Goal: Check status

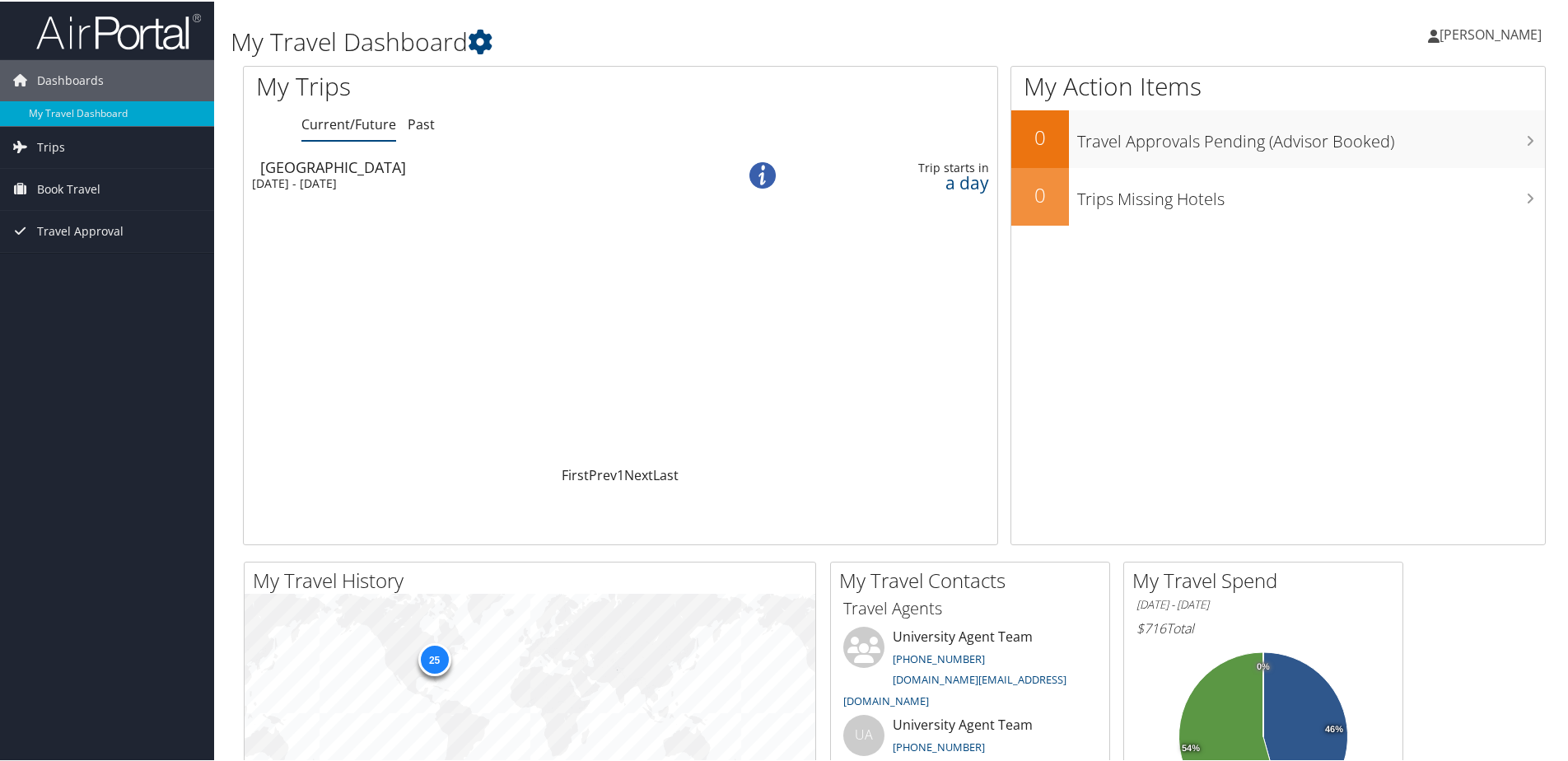
click at [319, 174] on div "[DATE] - [DATE]" at bounding box center [471, 181] width 440 height 15
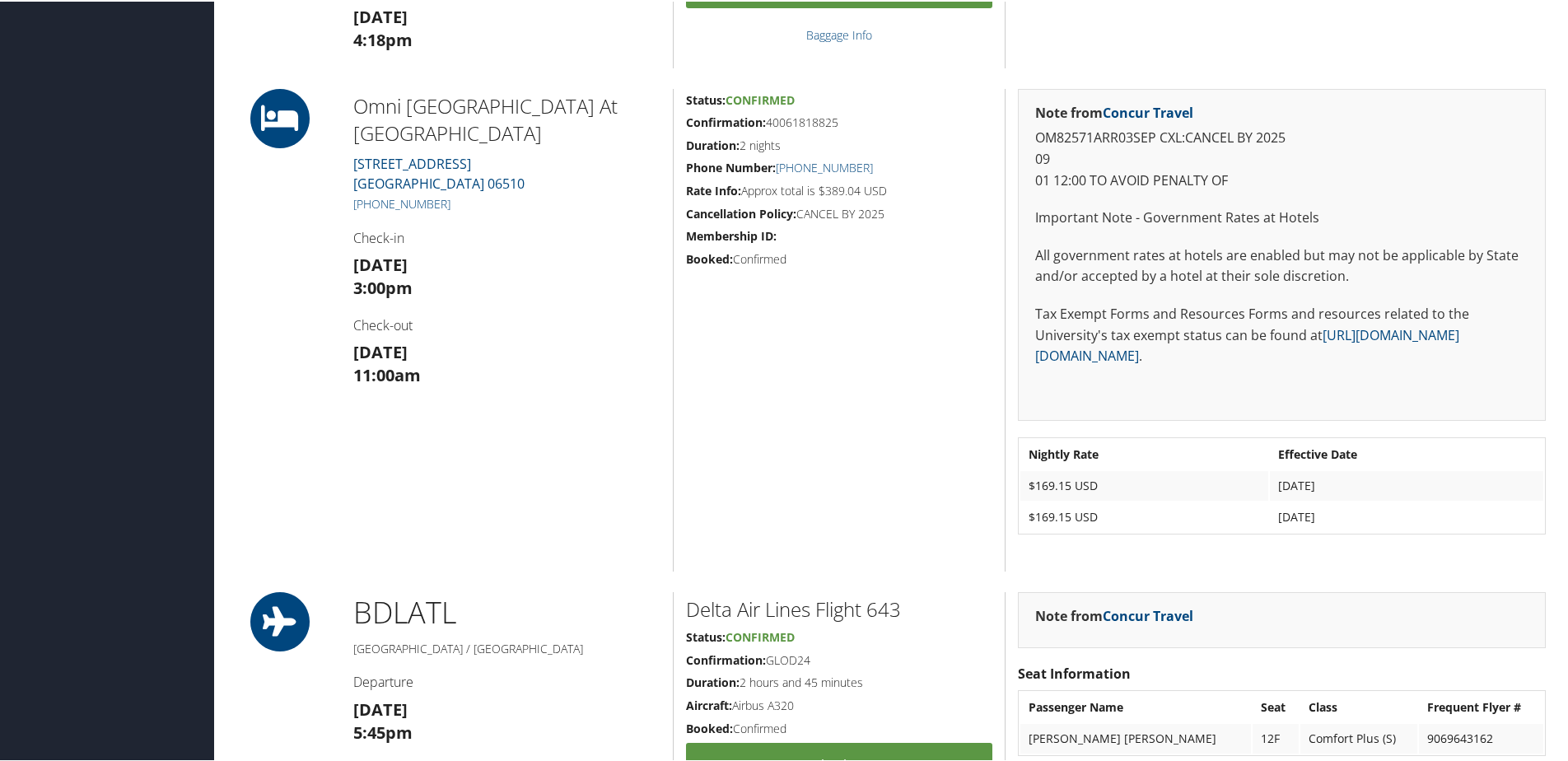
scroll to position [776, 0]
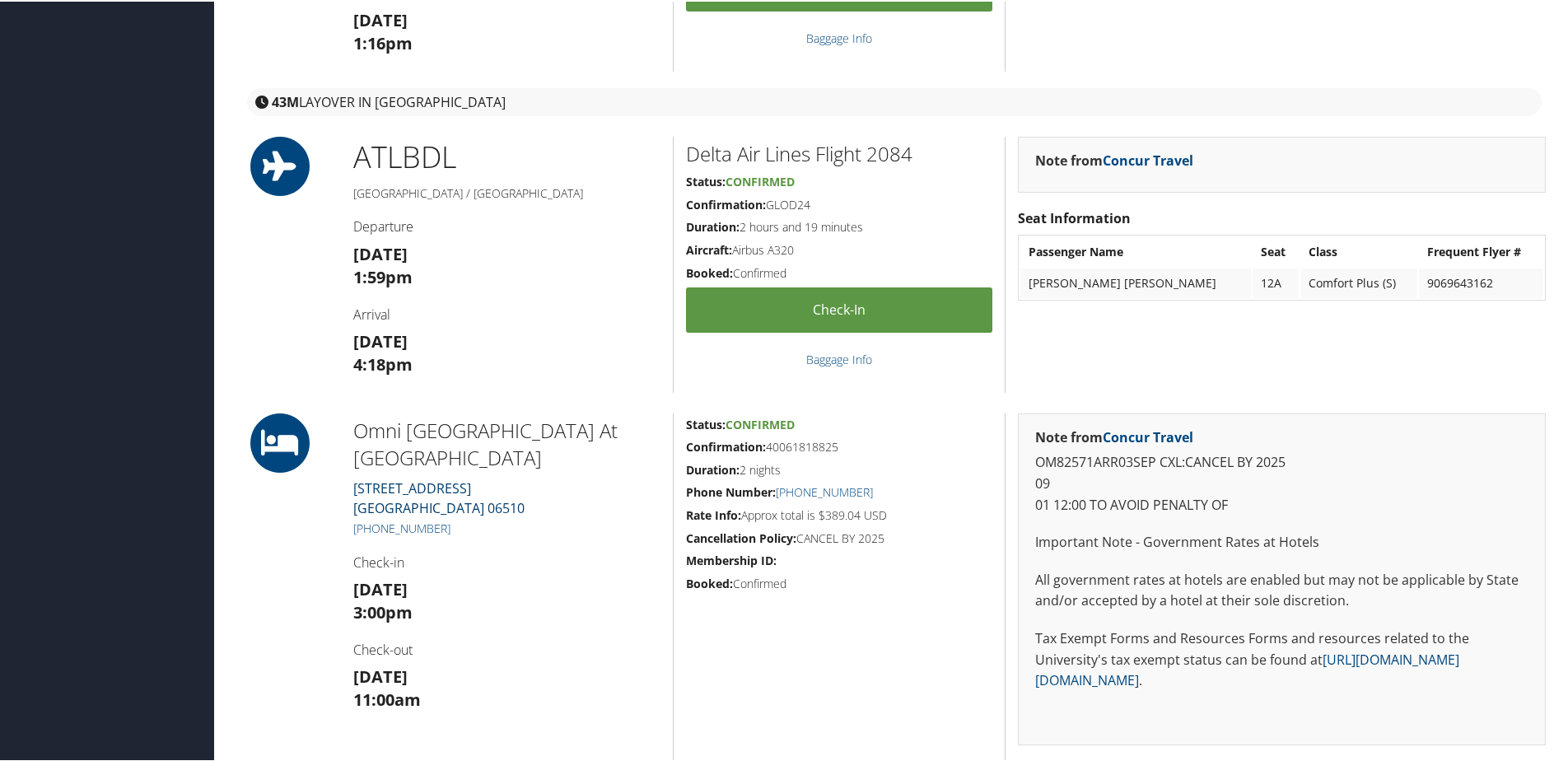
click at [404, 482] on link "155 Temple Street NEW HAVEN US 06510" at bounding box center [439, 496] width 171 height 38
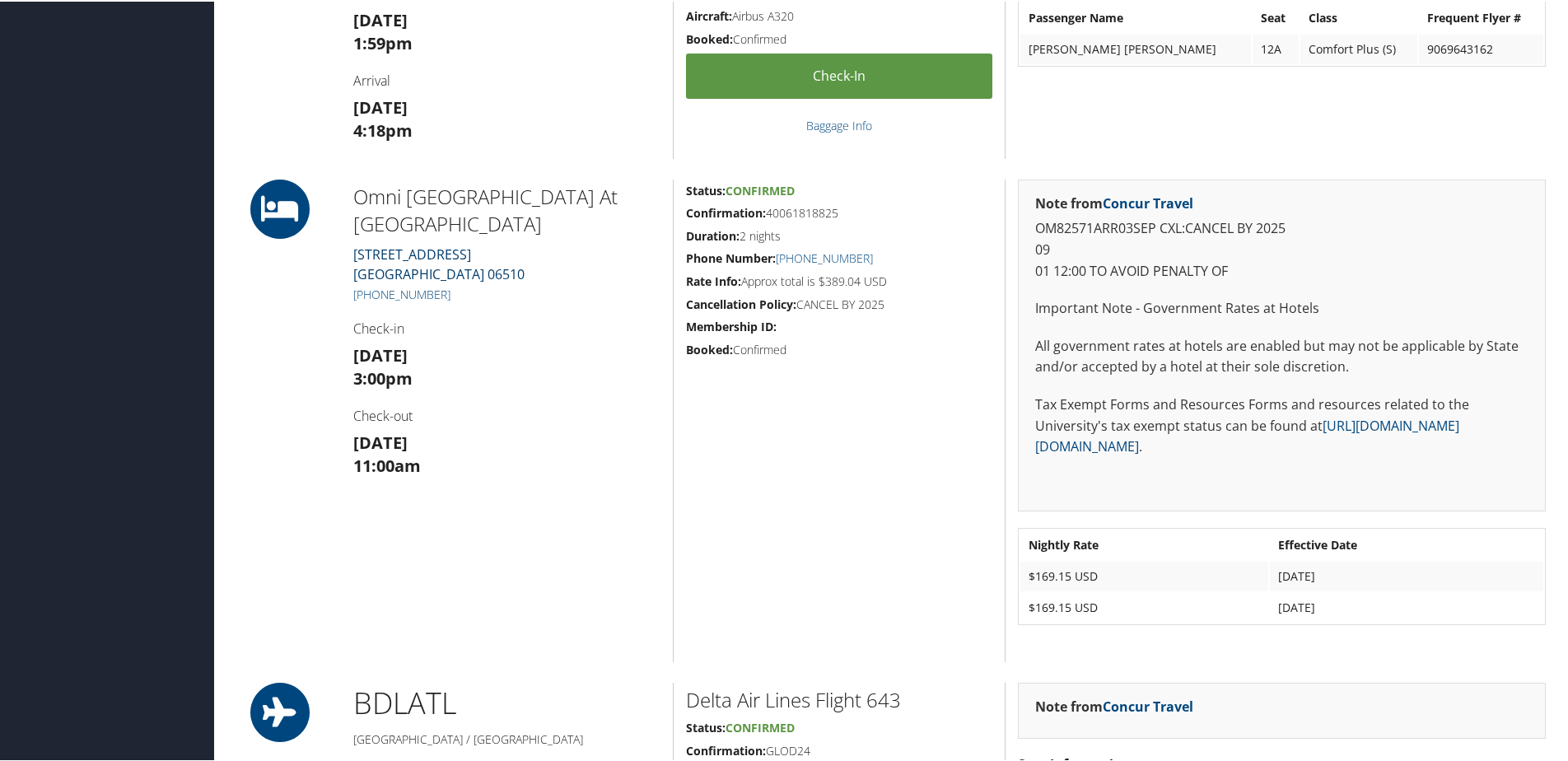
scroll to position [988, 0]
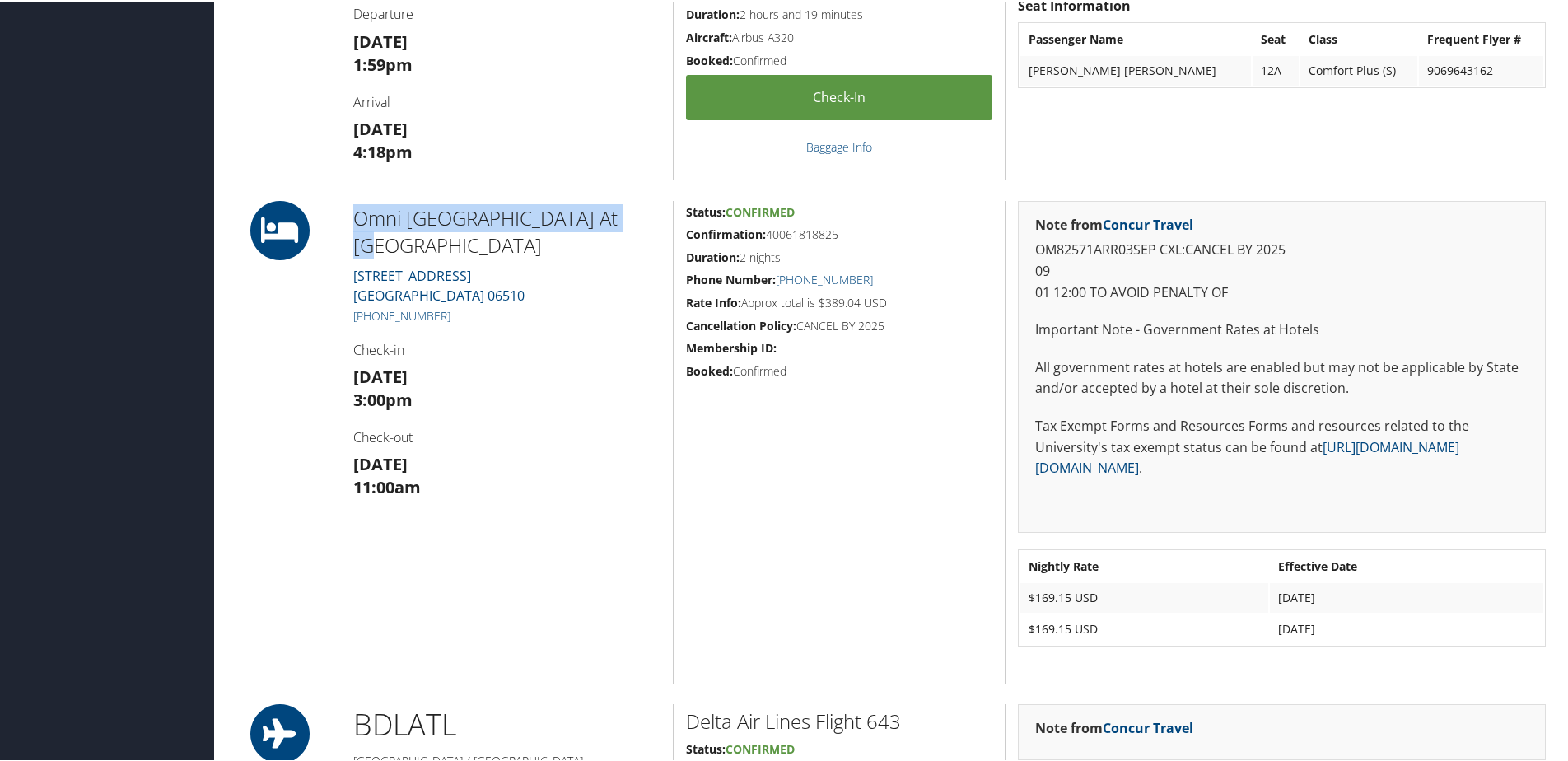
drag, startPoint x: 632, startPoint y: 220, endPoint x: 342, endPoint y: 228, distance: 290.1
click at [342, 228] on div "Omni New Haven Hotel At Yale 155 Temple Street NEW HAVEN US 06510 (203) 772-666…" at bounding box center [506, 440] width 332 height 483
copy h2 "Omni New Haven Hotel At Yale"
drag, startPoint x: 851, startPoint y: 227, endPoint x: 766, endPoint y: 237, distance: 85.6
click at [766, 237] on h5 "Confirmation: 40061818825" at bounding box center [838, 233] width 306 height 17
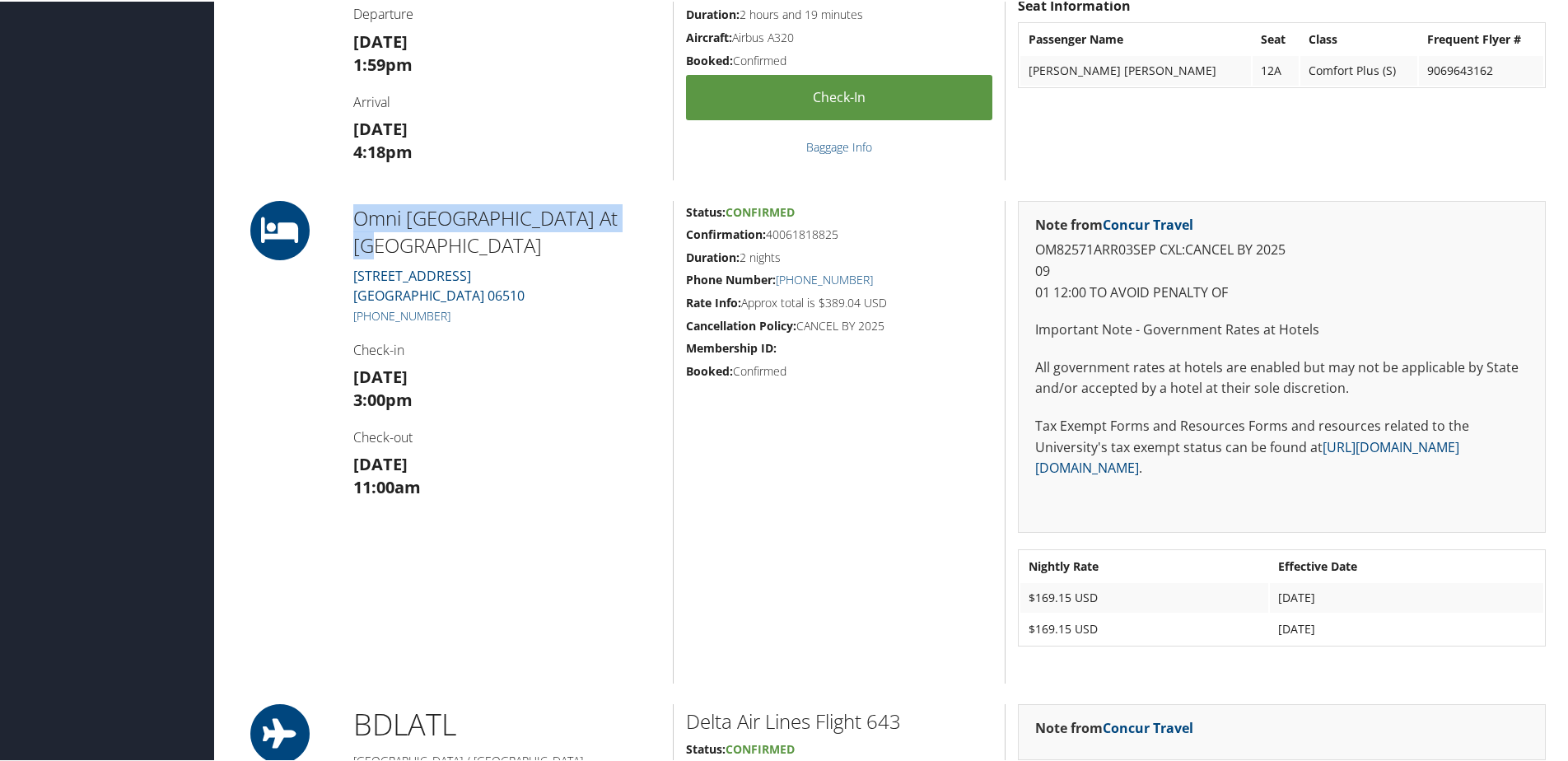
copy h5 "40061818825"
